Goal: Communication & Community: Answer question/provide support

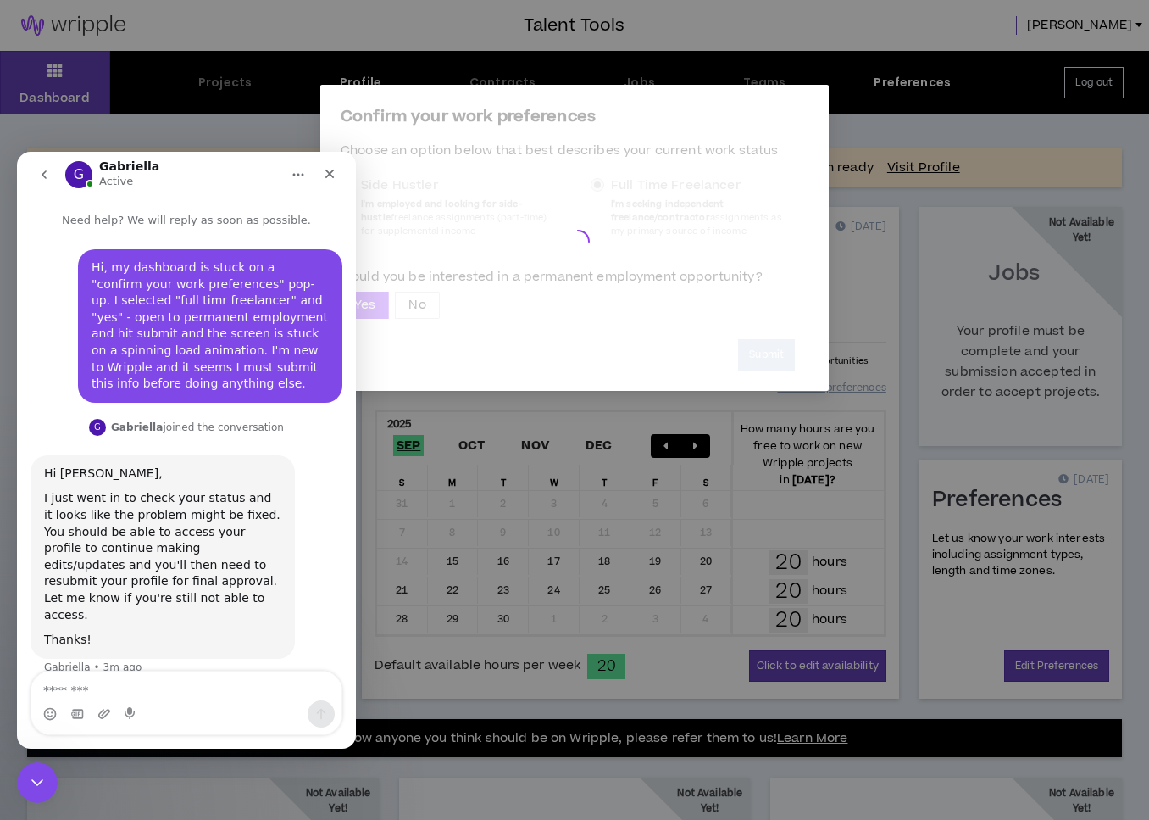
scroll to position [6, 0]
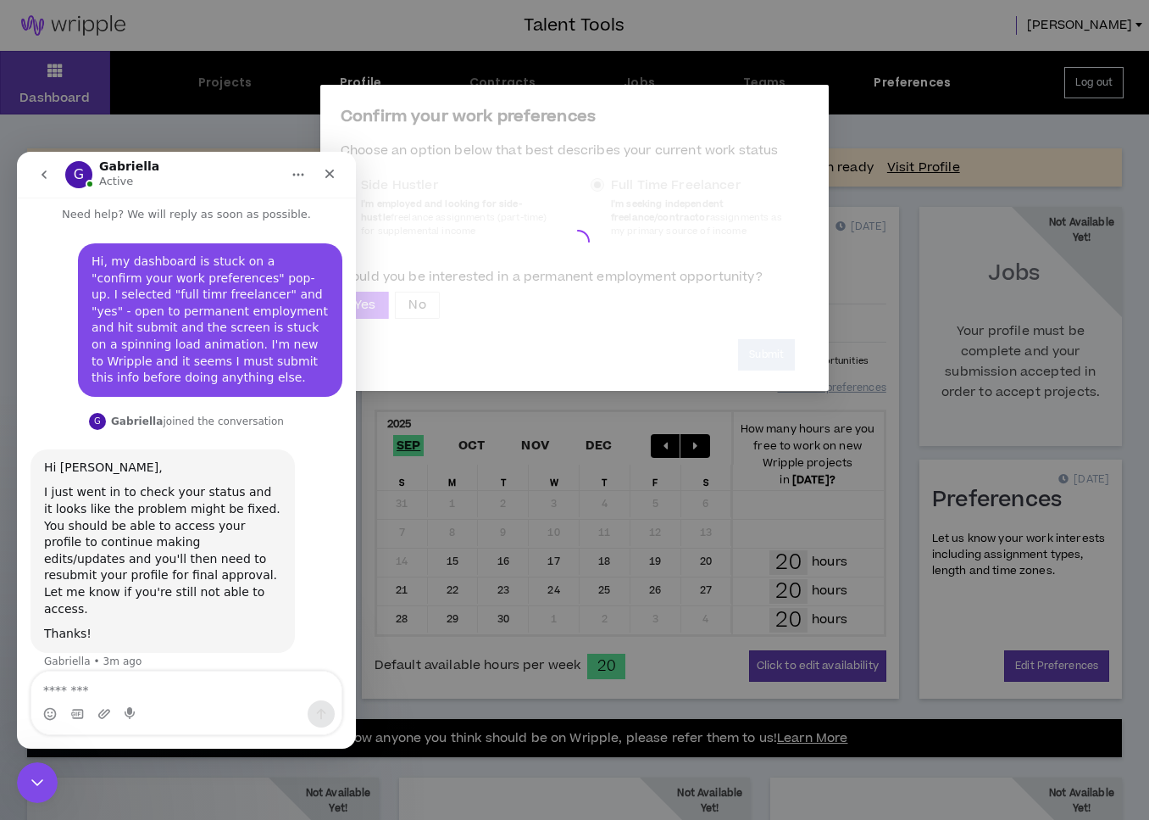
drag, startPoint x: 659, startPoint y: 540, endPoint x: 609, endPoint y: 472, distance: 83.8
click at [659, 539] on div "Confirm your work preferences Choose an option below that best describes your c…" at bounding box center [574, 410] width 1149 height 820
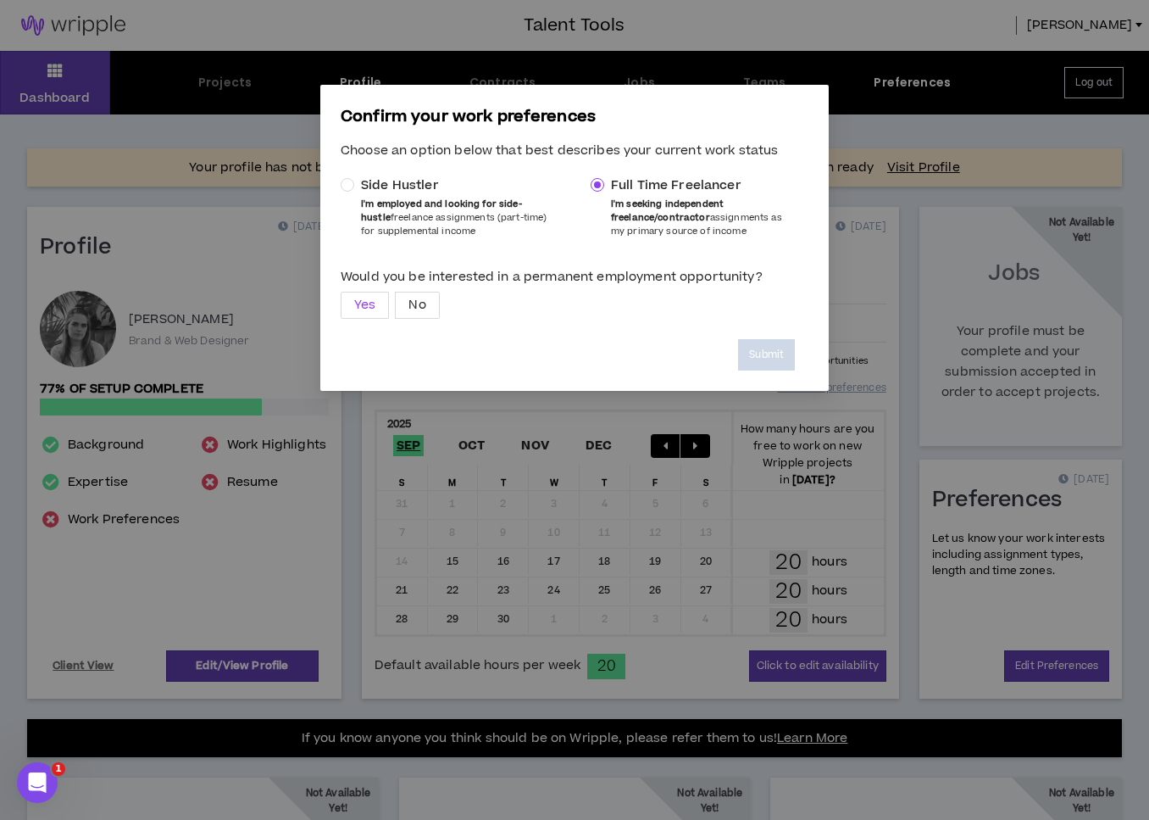
drag, startPoint x: 359, startPoint y: 302, endPoint x: 596, endPoint y: 338, distance: 239.3
click at [359, 302] on span "Yes" at bounding box center [364, 304] width 21 height 25
click at [768, 352] on button "Submit" at bounding box center [766, 354] width 57 height 31
click at [34, 768] on icon "Open Intercom Messenger" at bounding box center [35, 780] width 28 height 28
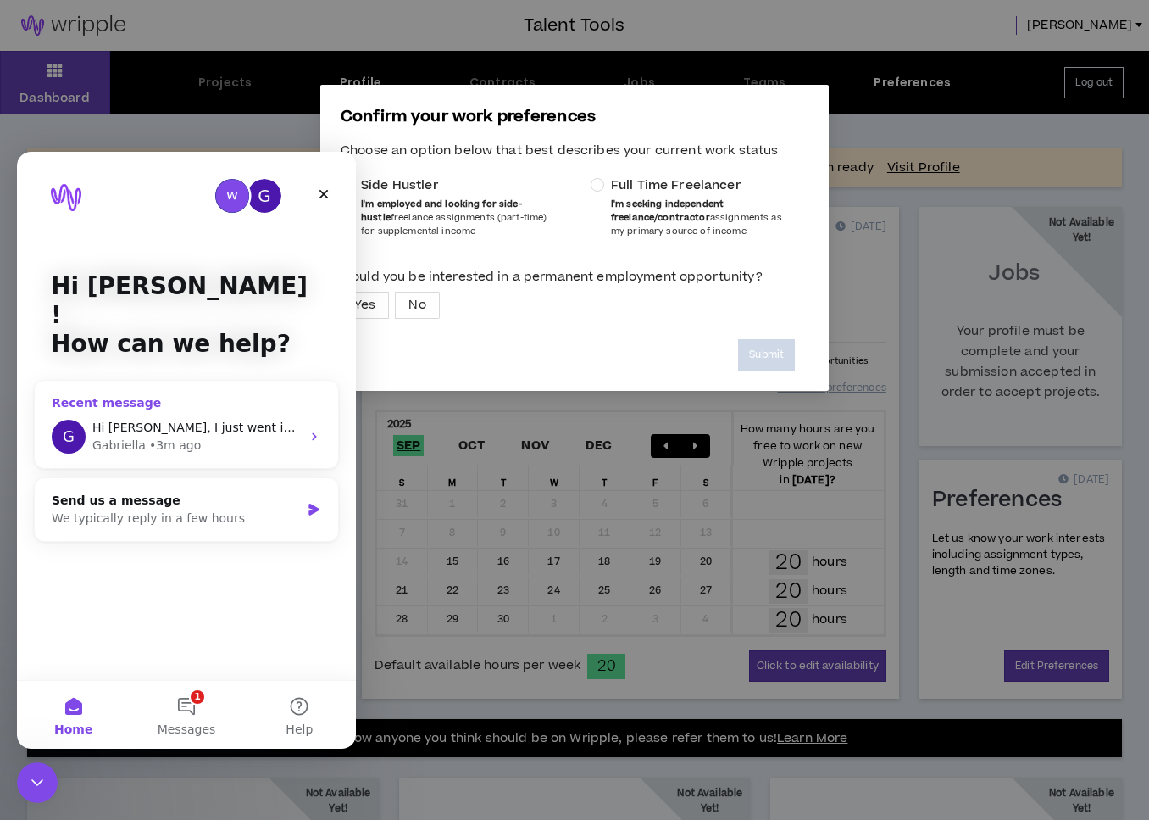
click at [232, 405] on div "G Hi Danyell, I just went in to check your status and it looks like the problem…" at bounding box center [186, 436] width 303 height 63
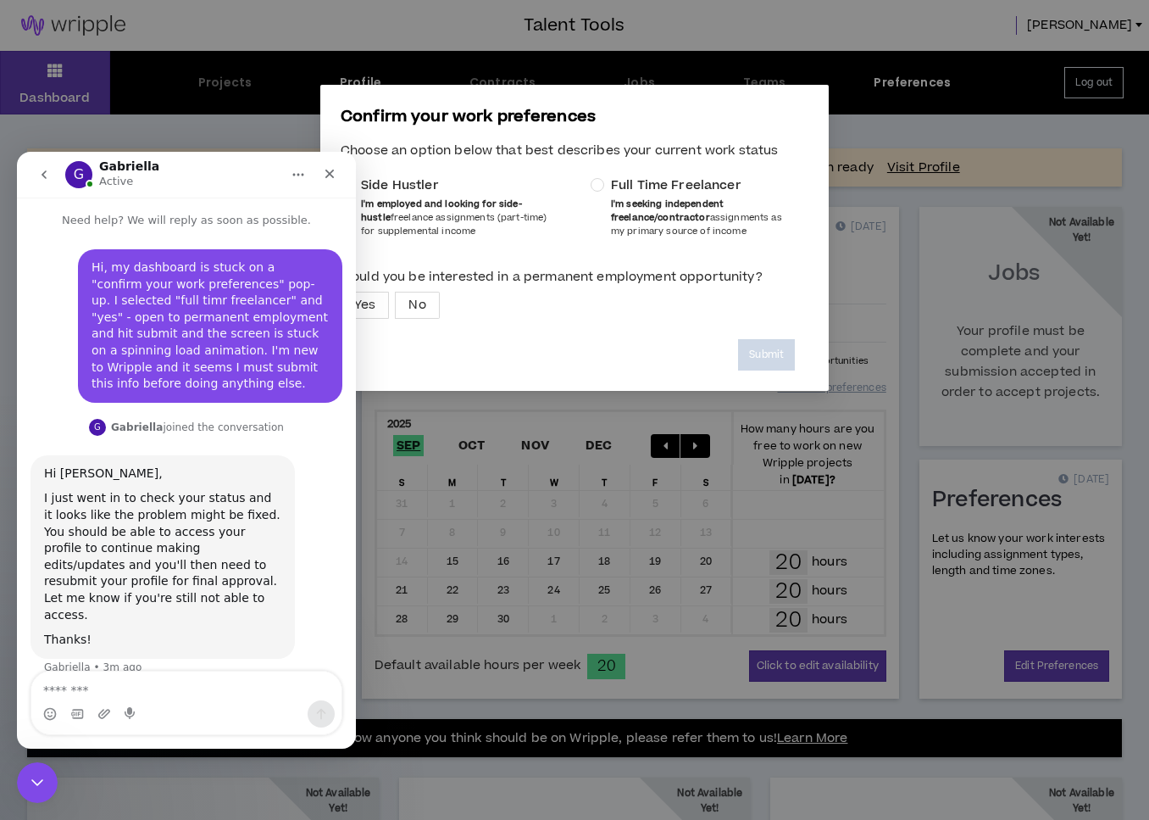
scroll to position [6, 0]
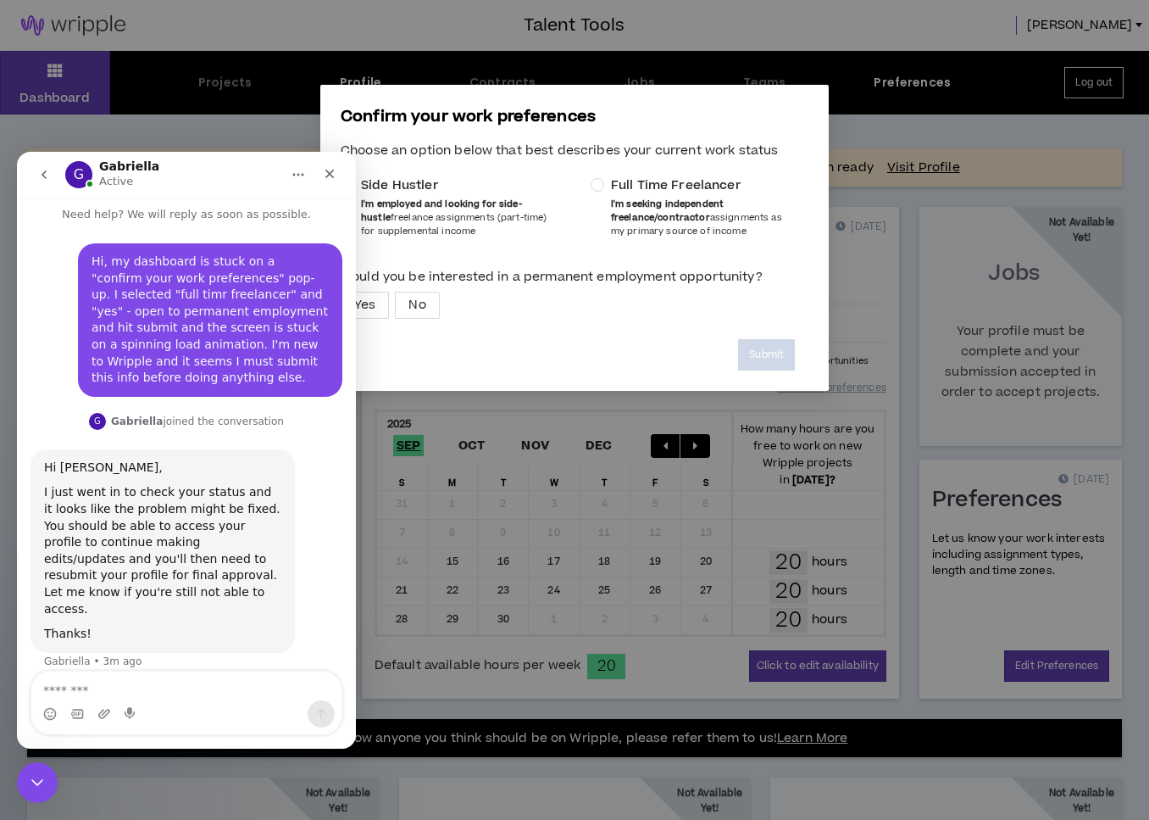
click at [102, 684] on textarea "Message…" at bounding box center [186, 685] width 310 height 29
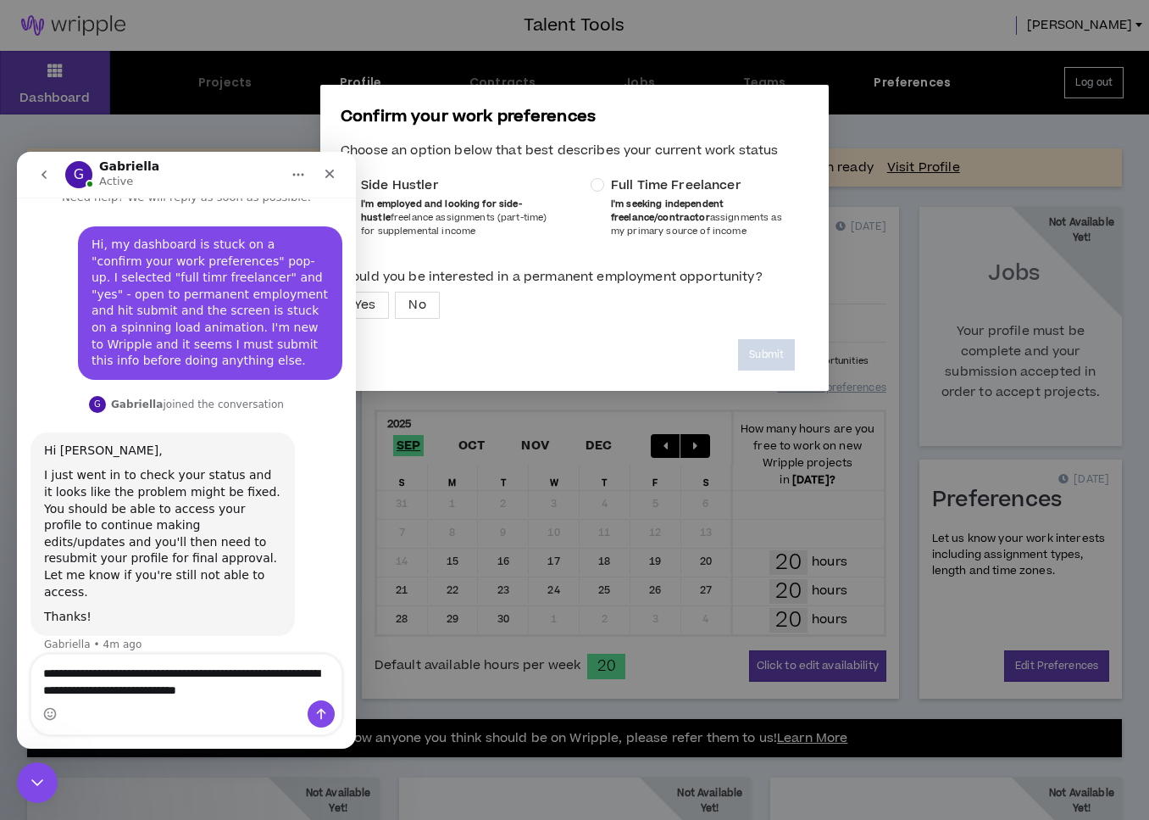
type textarea "**********"
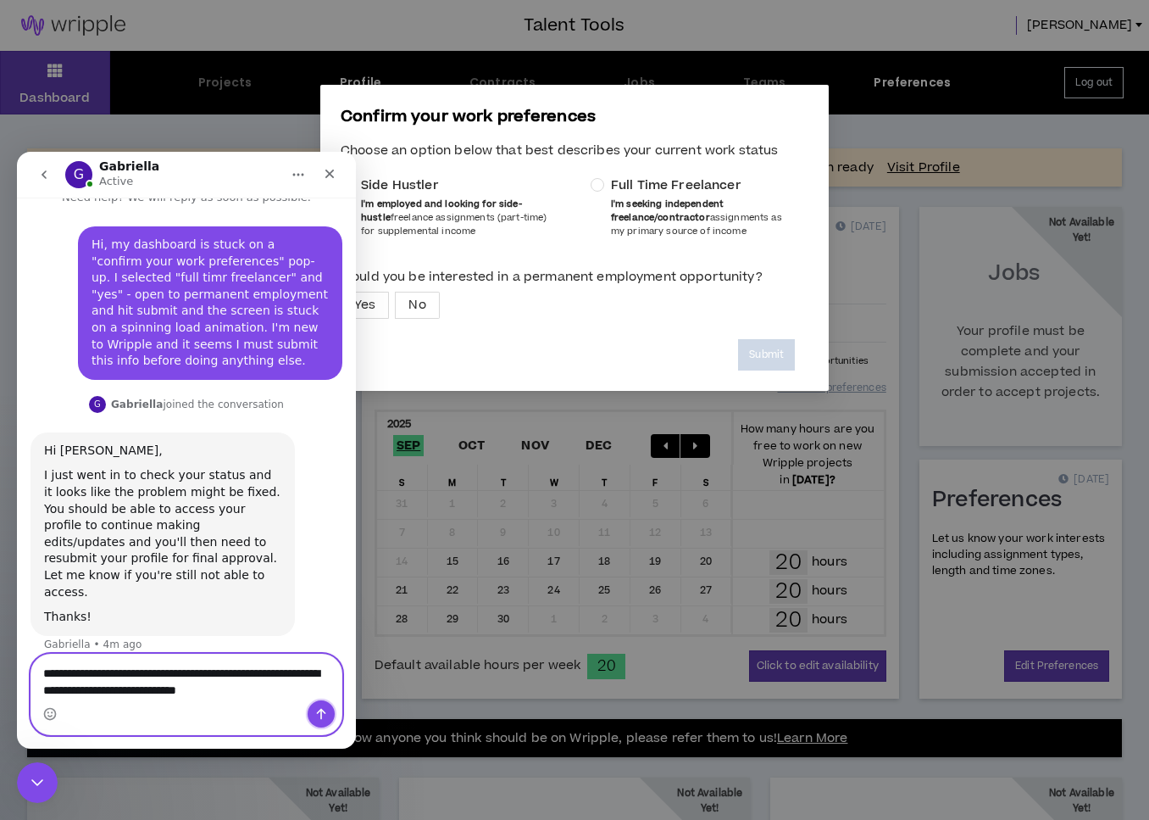
click at [320, 711] on icon "Send a message…" at bounding box center [321, 714] width 14 height 14
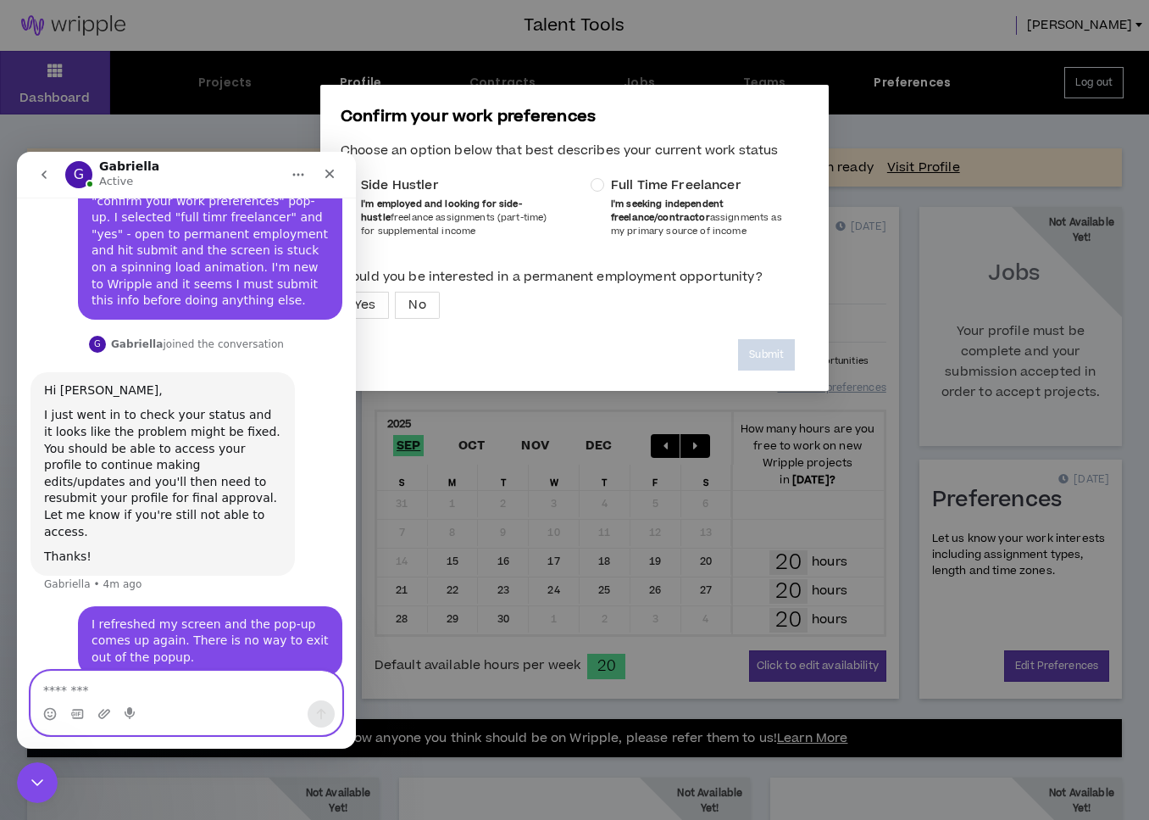
scroll to position [90, 0]
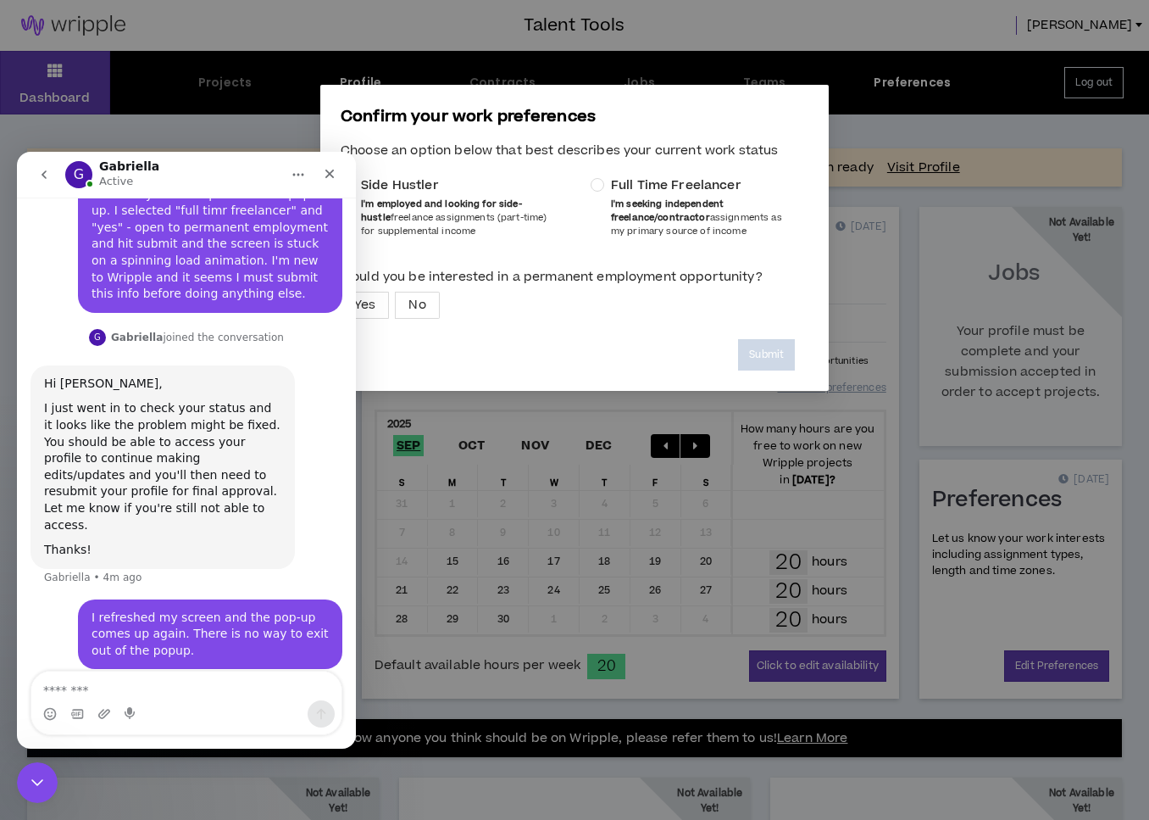
click at [609, 530] on div "Confirm your work preferences Choose an option below that best describes your c…" at bounding box center [574, 410] width 1149 height 820
click at [333, 173] on icon "Close" at bounding box center [330, 174] width 14 height 14
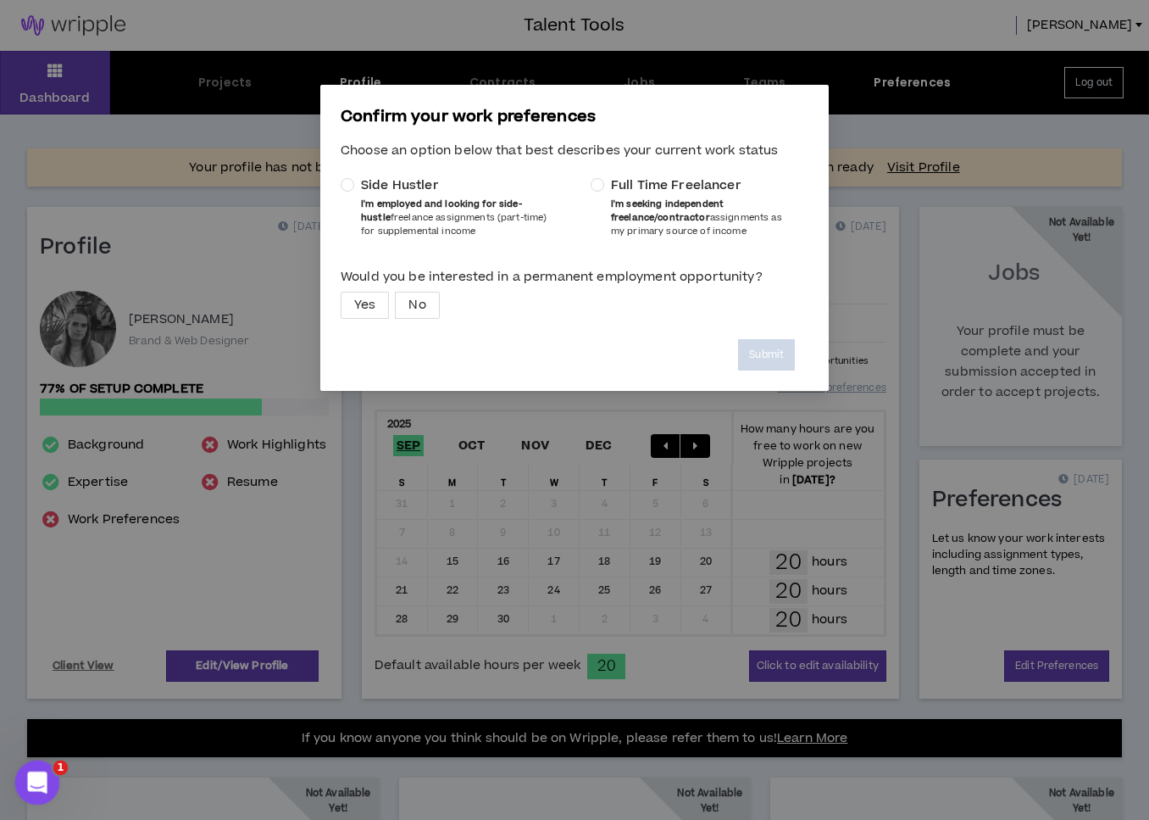
click at [29, 780] on icon "Open Intercom Messenger" at bounding box center [35, 780] width 28 height 28
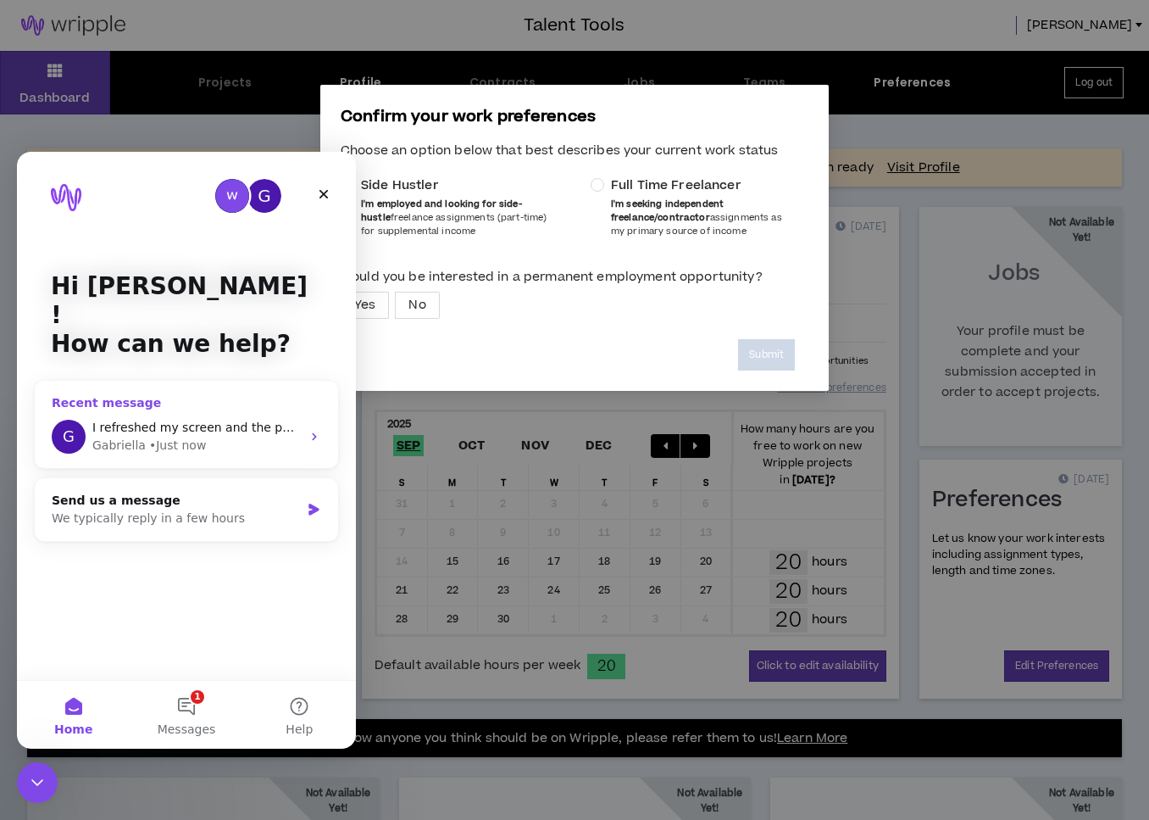
click at [289, 437] on div "Gabriella • Just now" at bounding box center [196, 446] width 209 height 18
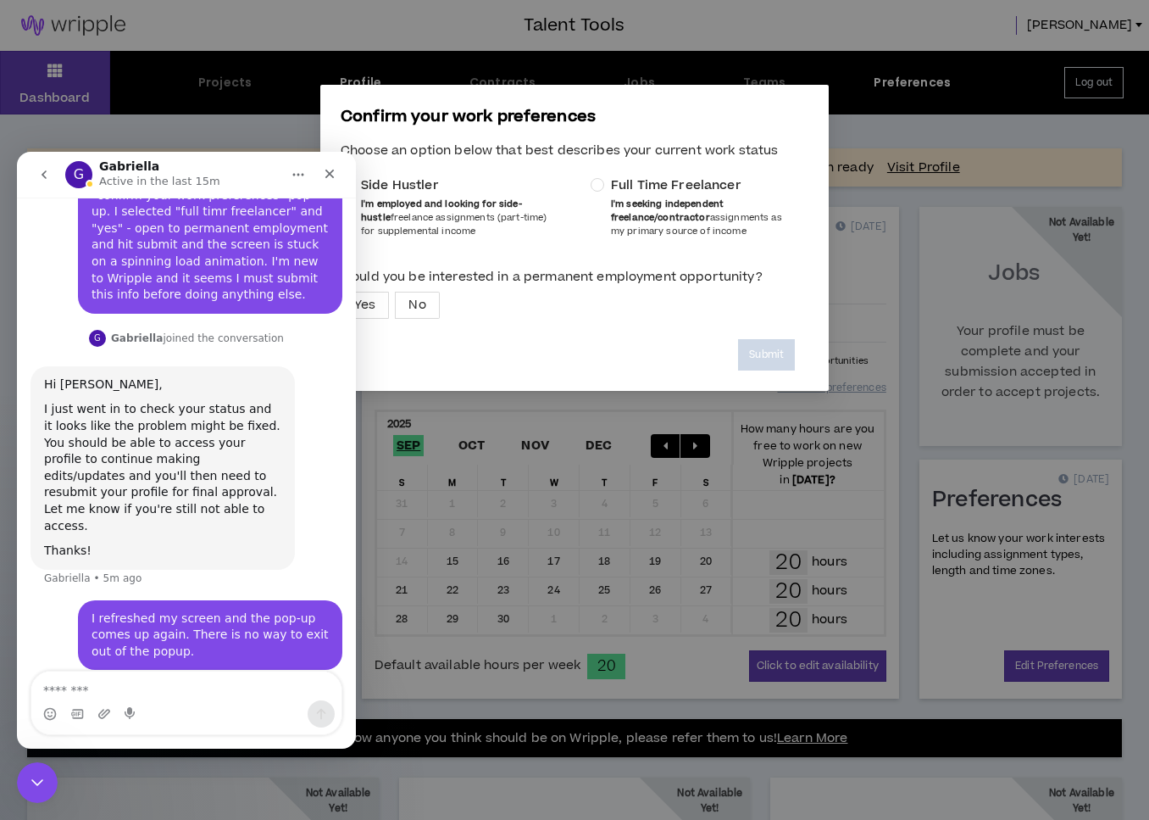
scroll to position [90, 0]
click at [278, 119] on div "Confirm your work preferences Choose an option below that best describes your c…" at bounding box center [574, 410] width 1149 height 820
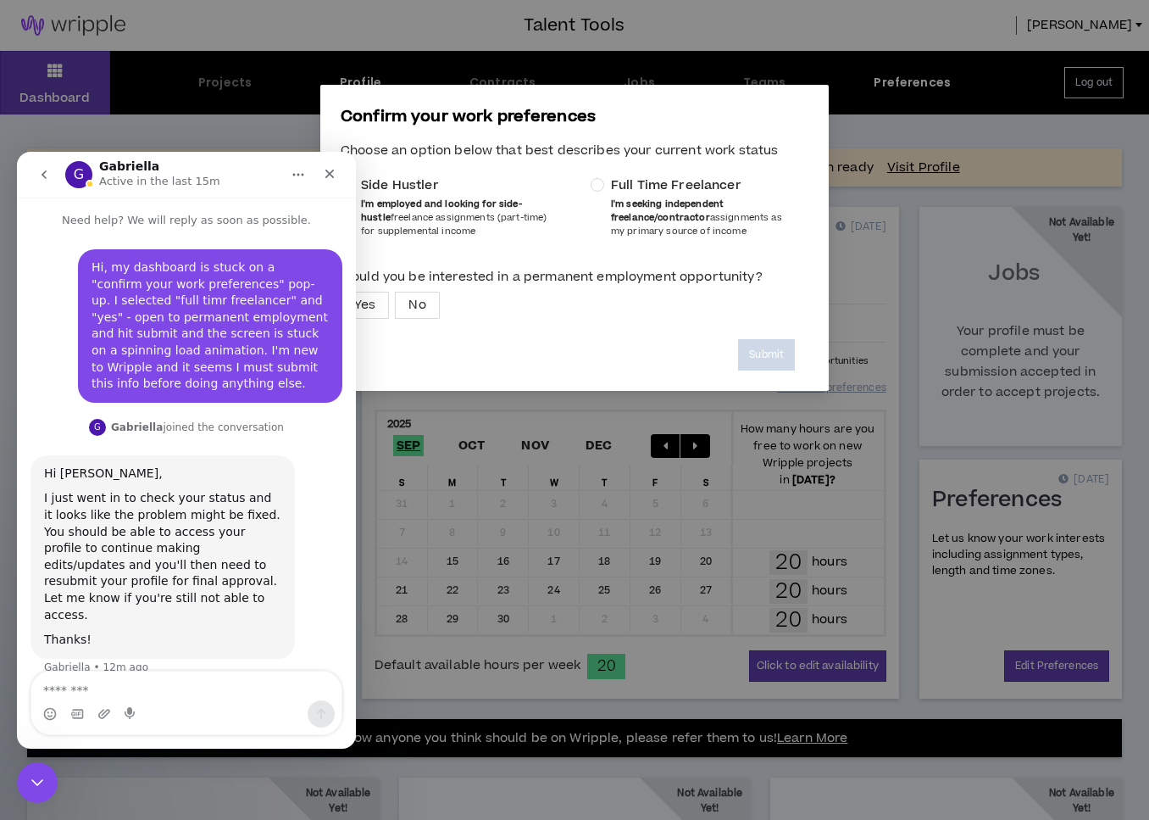
scroll to position [90, 0]
